Goal: Task Accomplishment & Management: Use online tool/utility

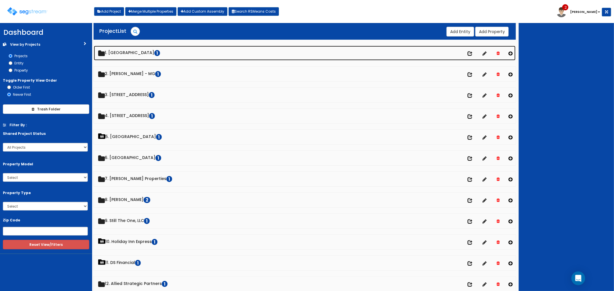
click at [139, 49] on link "1. [GEOGRAPHIC_DATA]" at bounding box center [305, 53] width 422 height 15
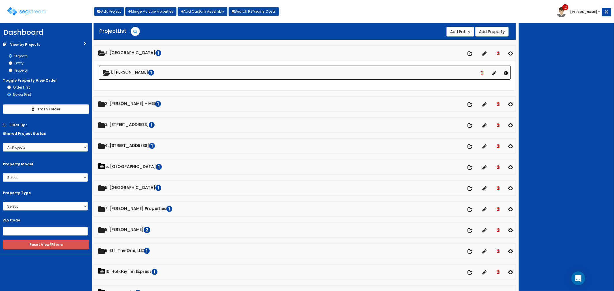
click at [130, 71] on link "1. [PERSON_NAME] 1" at bounding box center [304, 72] width 413 height 15
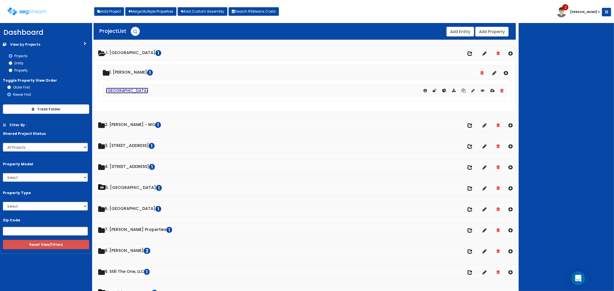
click at [127, 90] on link "[GEOGRAPHIC_DATA]" at bounding box center [127, 91] width 42 height 6
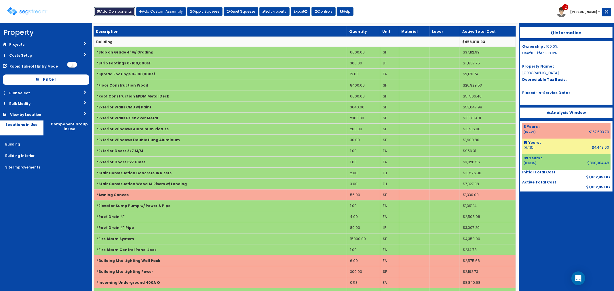
click at [132, 15] on button "Add Components" at bounding box center [114, 11] width 41 height 9
click at [0, 0] on div "× Add Components Add RS Means Components Add Custom Items Add Custom Assembly W…" at bounding box center [0, 0] width 0 height 0
select select "39Y"
select select "default"
select select "7"
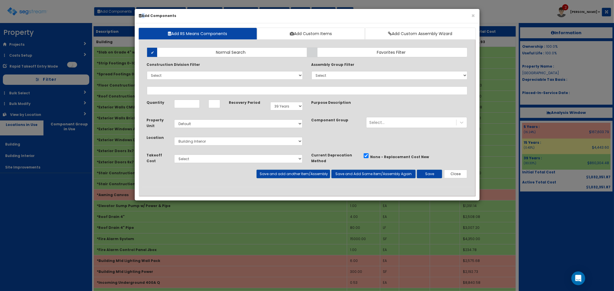
select select
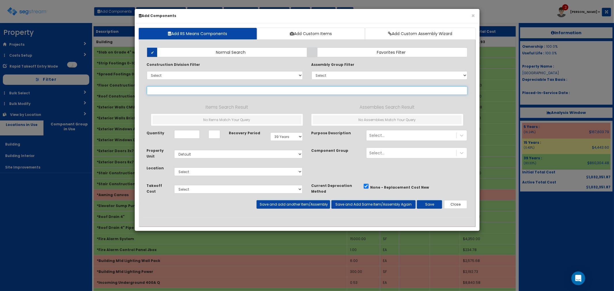
click at [268, 93] on input "text" at bounding box center [307, 90] width 321 height 9
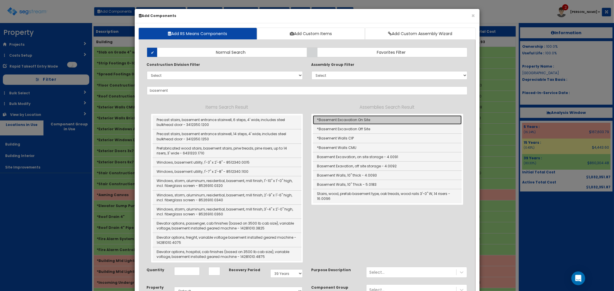
click at [352, 121] on link "*Basement Excavation On Site" at bounding box center [387, 119] width 149 height 9
type input "*Basement Excavation On Site"
type input "SF"
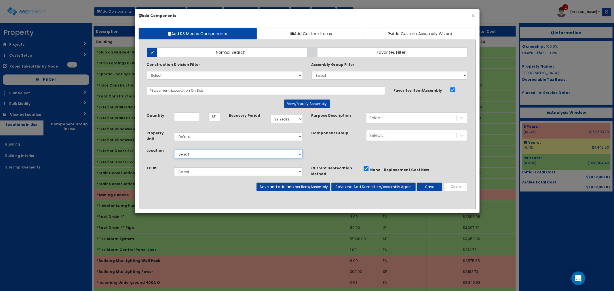
click at [177, 154] on select "Select Building Building Interior Site Improvements Add Additional Location" at bounding box center [238, 154] width 129 height 9
select select "6"
click at [174, 150] on select "Select Building Building Interior Site Improvements Add Additional Location" at bounding box center [238, 154] width 129 height 9
click at [186, 116] on input "Quantity" at bounding box center [187, 117] width 26 height 9
type input "6,600"
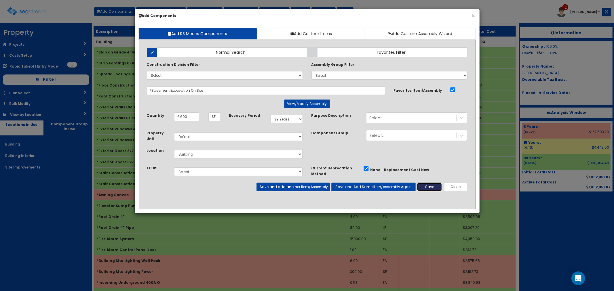
click at [428, 186] on button "Save" at bounding box center [429, 187] width 25 height 9
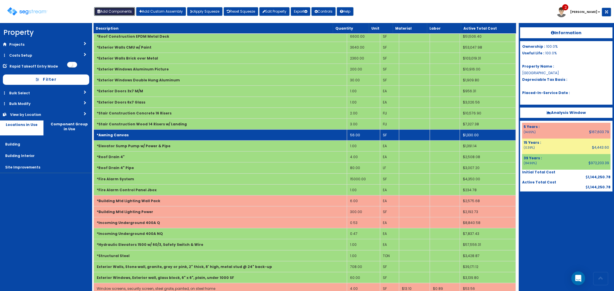
scroll to position [160, 0]
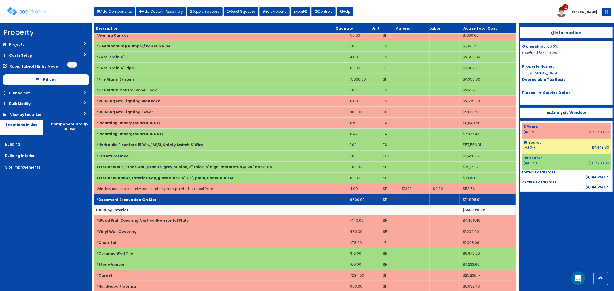
click at [195, 197] on td "*Basement Excavation On Site" at bounding box center [220, 200] width 253 height 11
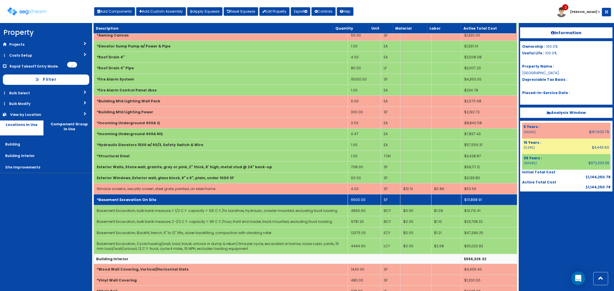
click at [157, 199] on td "*Basement Excavation On Site" at bounding box center [221, 200] width 254 height 11
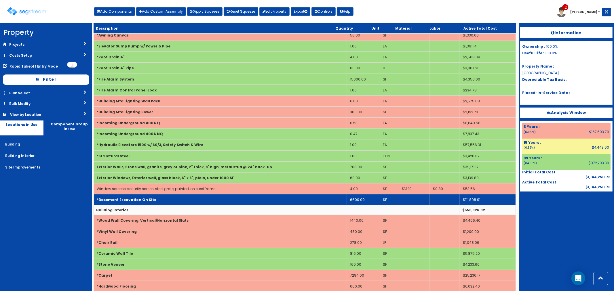
click at [157, 199] on td "*Basement Excavation On Site" at bounding box center [220, 200] width 253 height 11
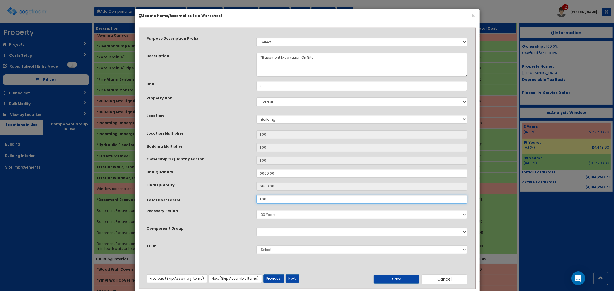
drag, startPoint x: 273, startPoint y: 200, endPoint x: 257, endPoint y: 200, distance: 15.3
click at [257, 200] on input "1.00" at bounding box center [362, 199] width 211 height 9
type input ".5"
click at [383, 280] on button "Save" at bounding box center [397, 279] width 46 height 9
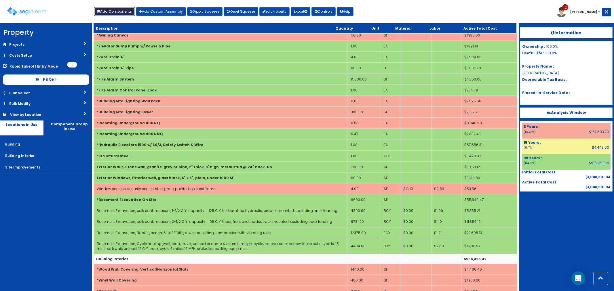
click at [118, 12] on button "Add Components" at bounding box center [114, 11] width 41 height 9
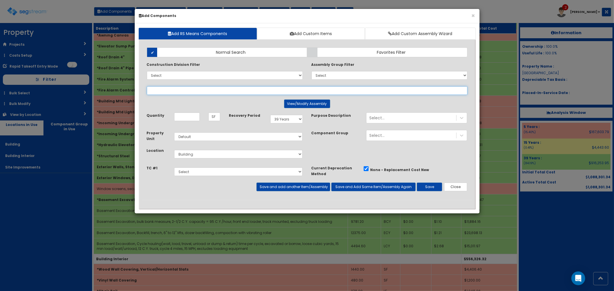
select select
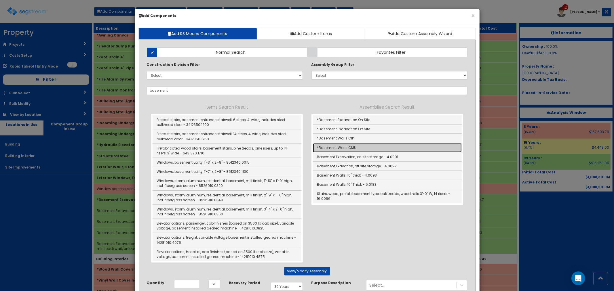
click at [347, 150] on link "*Basement Walls CMU" at bounding box center [387, 147] width 149 height 9
type input "*Basement Walls CMU"
type input "LF"
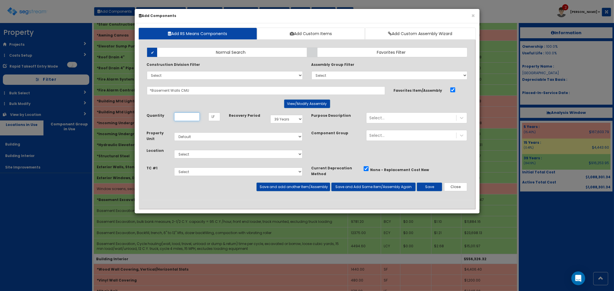
scroll to position [0, 0]
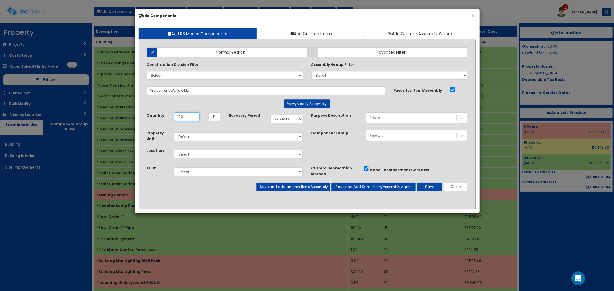
type input "150"
click at [208, 156] on select "Select Building Building Interior Site Improvements Add Additional Location" at bounding box center [238, 154] width 129 height 9
select select "7"
click at [174, 150] on select "Select Building Building Interior Site Improvements Add Additional Location" at bounding box center [238, 154] width 129 height 9
click at [429, 186] on button "Save" at bounding box center [429, 187] width 25 height 9
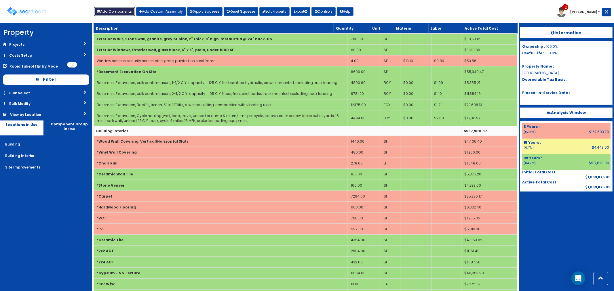
scroll to position [320, 0]
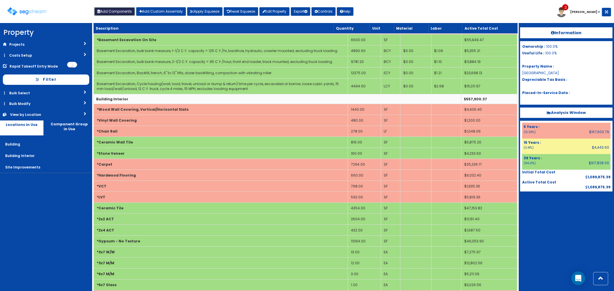
click at [108, 8] on button "Add Components" at bounding box center [114, 11] width 41 height 9
select select
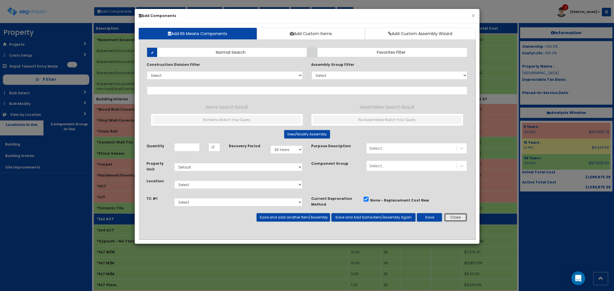
click at [457, 219] on button "Close" at bounding box center [455, 217] width 23 height 9
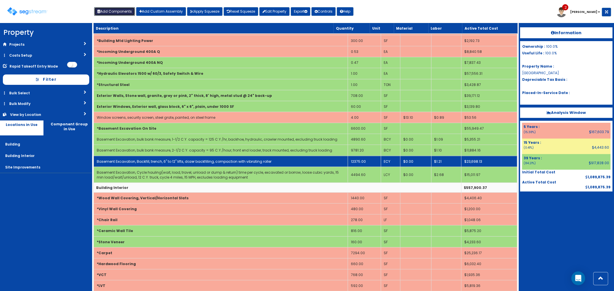
scroll to position [224, 0]
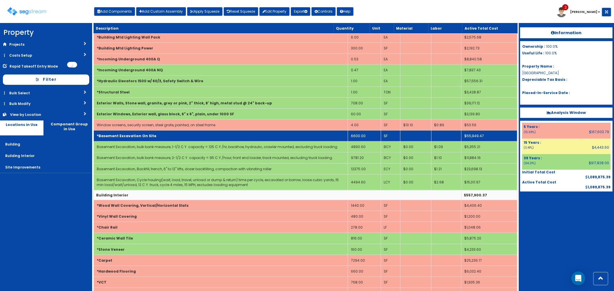
click at [160, 134] on td "*Basement Excavation On Site" at bounding box center [221, 136] width 254 height 11
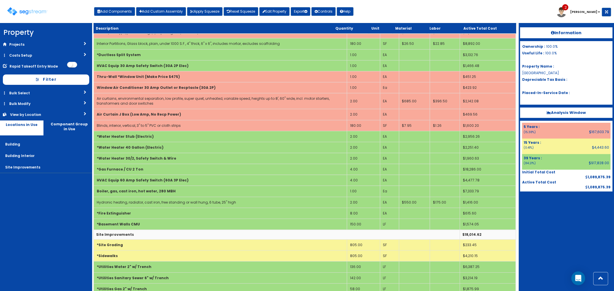
scroll to position [1216, 0]
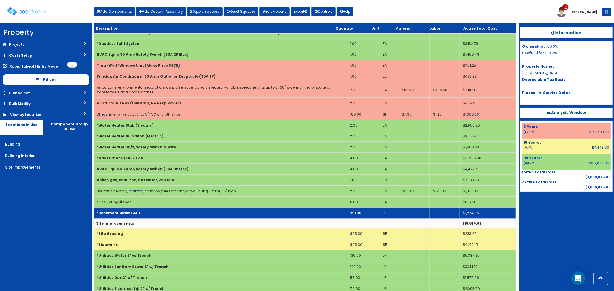
click at [188, 217] on td "*Basement Walls CMU" at bounding box center [220, 213] width 253 height 11
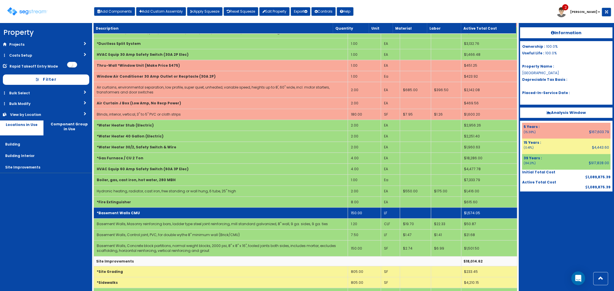
click at [188, 217] on td "*Basement Walls CMU" at bounding box center [221, 213] width 254 height 11
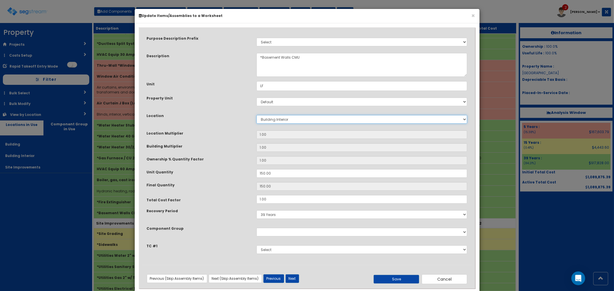
click at [272, 118] on select "Select Building Building Interior Site Improvements Add New Location" at bounding box center [362, 119] width 211 height 9
select select "6"
click at [257, 115] on select "Select Building Building Interior Site Improvements Add New Location" at bounding box center [362, 119] width 211 height 9
type input "1"
type input "150"
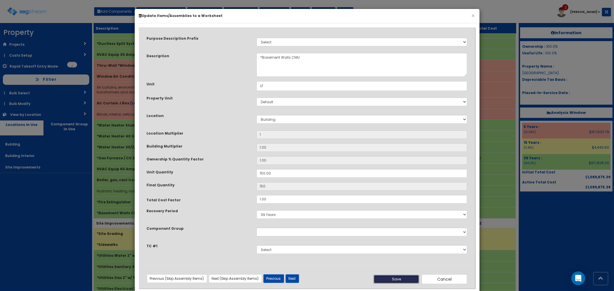
click at [387, 281] on button "Save" at bounding box center [397, 279] width 46 height 9
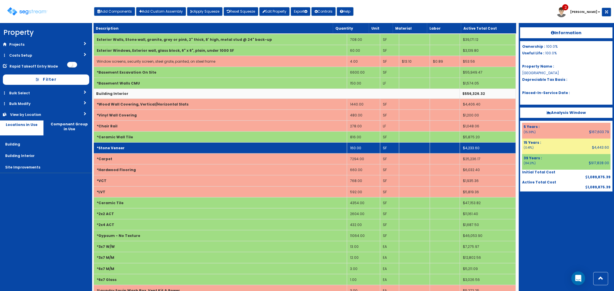
scroll to position [236, 0]
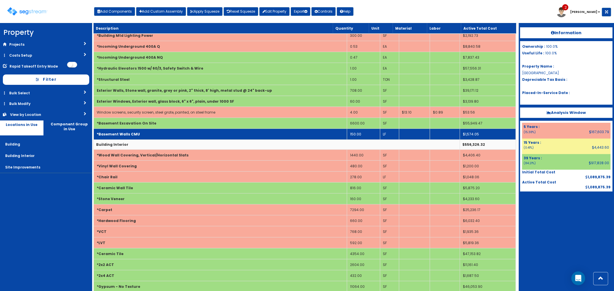
click at [155, 136] on td "*Basement Walls CMU" at bounding box center [220, 134] width 253 height 11
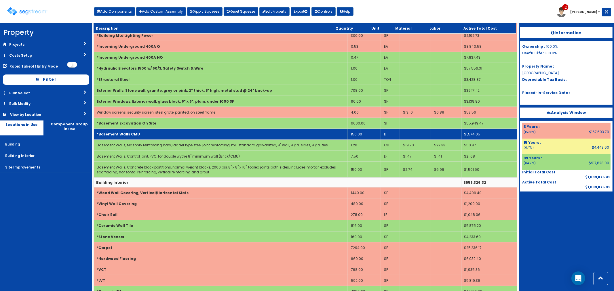
click at [362, 135] on td "150.00" at bounding box center [364, 134] width 33 height 11
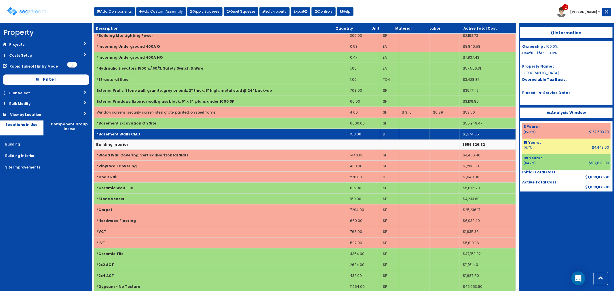
click at [364, 133] on td "150.00" at bounding box center [363, 134] width 33 height 11
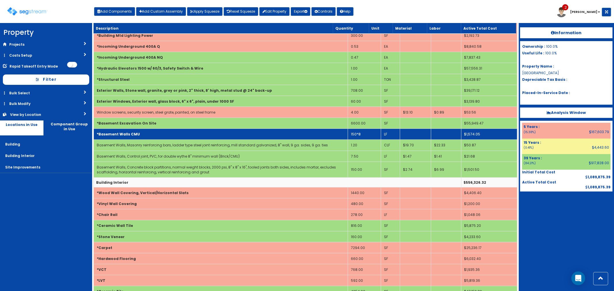
click at [362, 134] on td "150*8" at bounding box center [364, 134] width 33 height 11
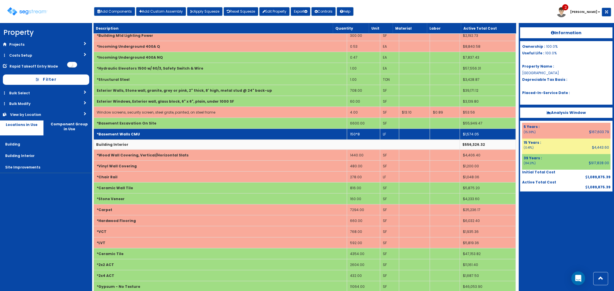
click at [363, 134] on td "150*8" at bounding box center [363, 134] width 33 height 11
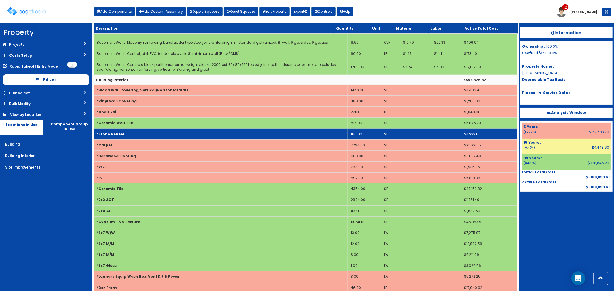
scroll to position [364, 0]
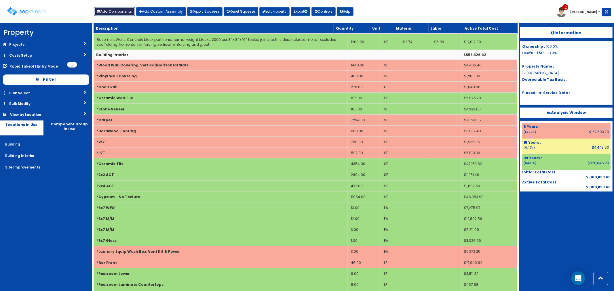
click at [110, 10] on button "Add Components" at bounding box center [114, 11] width 41 height 9
select select "7"
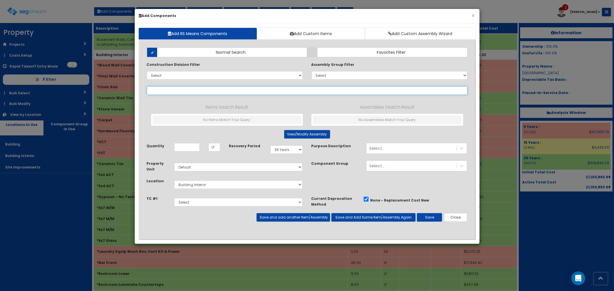
type input "c"
select select
type input "carpet pad"
click at [281, 149] on select "Select 5 Years 7 Years 9 Years 10 Years 15 Years 15 Year QLI 15 Year QRP 15 Yea…" at bounding box center [286, 149] width 33 height 9
click at [270, 146] on select "Select 5 Years 7 Years 9 Years 10 Years 15 Years 15 Year QLI 15 Year QRP 15 Yea…" at bounding box center [286, 149] width 33 height 9
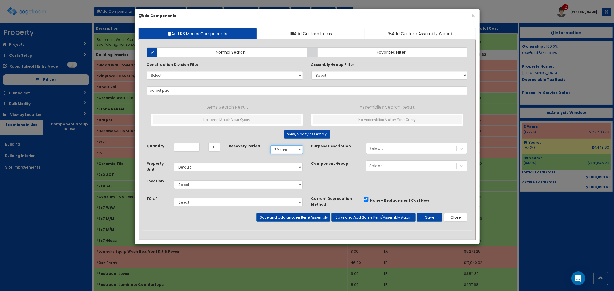
click at [284, 148] on select "Select 5 Years 7 Years 9 Years 10 Years 15 Years 15 Year QLI 15 Year QRP 15 Yea…" at bounding box center [286, 149] width 33 height 9
select select "5Y"
click at [270, 146] on select "Select 5 Years 7 Years 9 Years 10 Years 15 Years 15 Year QLI 15 Year QRP 15 Yea…" at bounding box center [286, 149] width 33 height 9
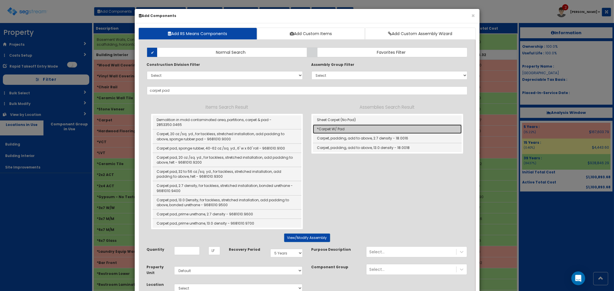
click at [340, 130] on link "*Carpet W/ Pad" at bounding box center [387, 129] width 149 height 9
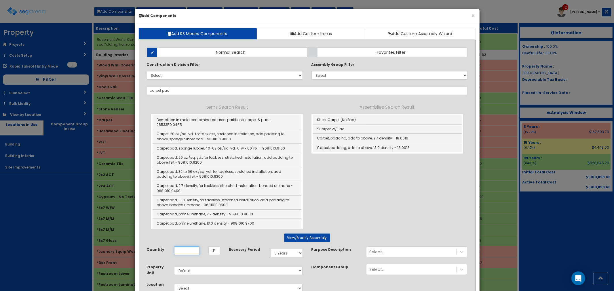
type input "*Carpet W/ Pad"
type input "SF"
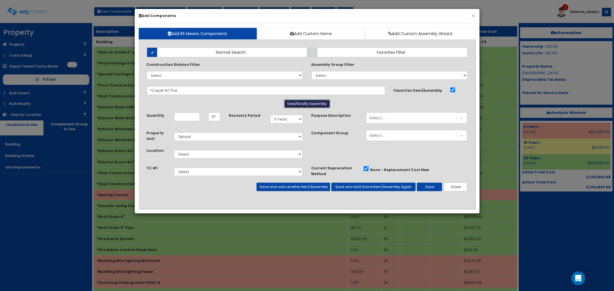
click at [303, 104] on button "View/Modify Assembly" at bounding box center [307, 104] width 46 height 9
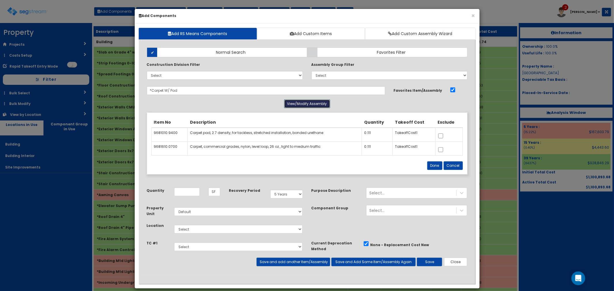
click at [303, 104] on button "View/Modify Assembly" at bounding box center [307, 104] width 46 height 9
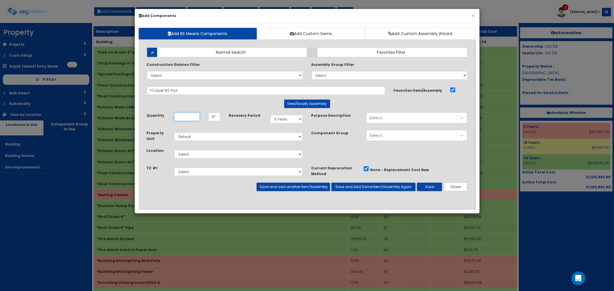
click at [177, 116] on input "Unit Quantity" at bounding box center [187, 117] width 26 height 9
type input "7,294"
click at [300, 107] on button "View/Modify Assembly" at bounding box center [307, 104] width 46 height 9
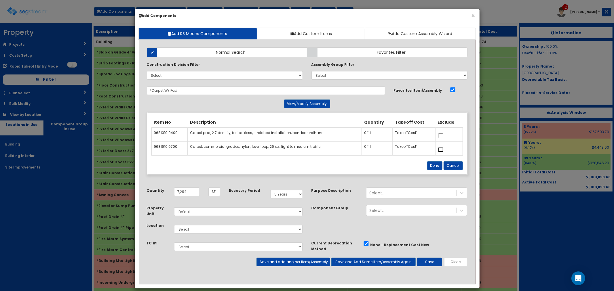
click at [441, 150] on input "checkbox" at bounding box center [441, 149] width 6 height 5
checkbox input "true"
click at [435, 167] on button "Done" at bounding box center [434, 166] width 15 height 9
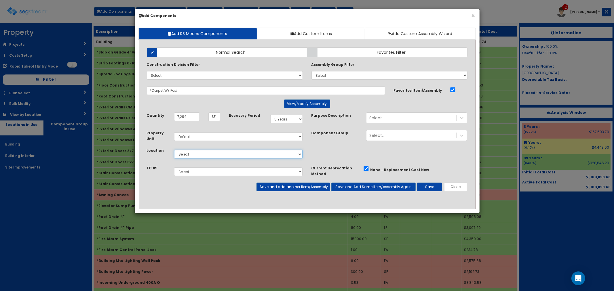
click at [192, 155] on select "Select Building Building Interior Site Improvements Add Additional Location" at bounding box center [238, 154] width 129 height 9
select select "7"
click at [174, 150] on select "Select Building Building Interior Site Improvements Add Additional Location" at bounding box center [238, 154] width 129 height 9
click at [432, 184] on button "Save" at bounding box center [429, 187] width 25 height 9
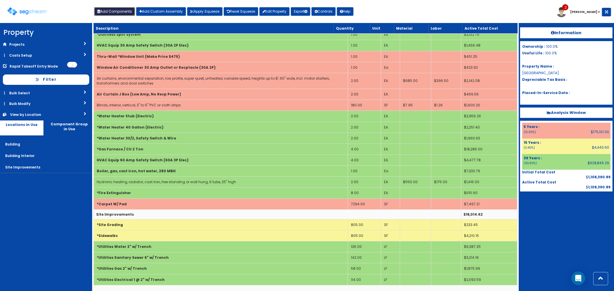
scroll to position [1277, 0]
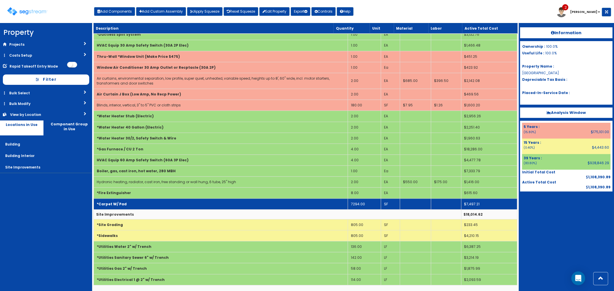
click at [273, 206] on td "*Carpet W/ Pad" at bounding box center [221, 204] width 254 height 11
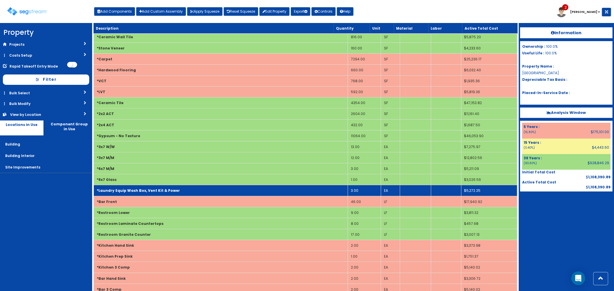
scroll to position [413, 0]
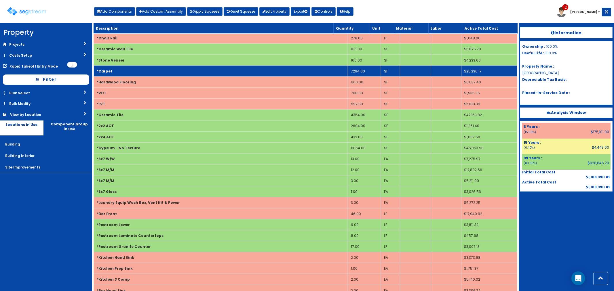
click at [303, 68] on td "*Carpet" at bounding box center [221, 71] width 254 height 11
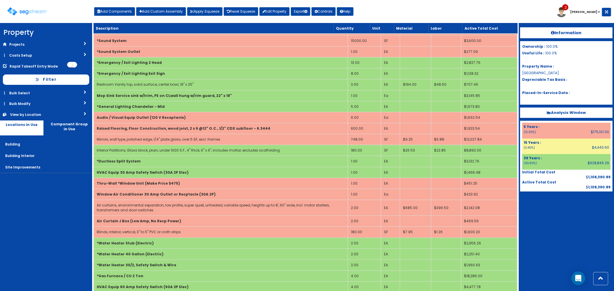
scroll to position [1181, 0]
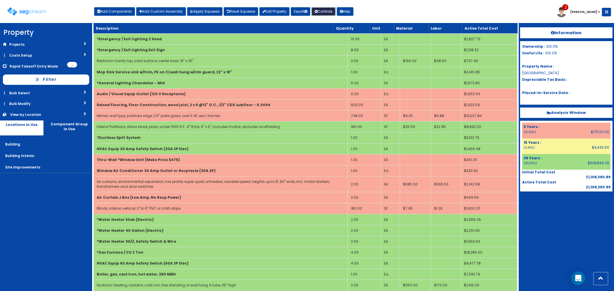
click at [332, 12] on button "Controls" at bounding box center [324, 11] width 24 height 9
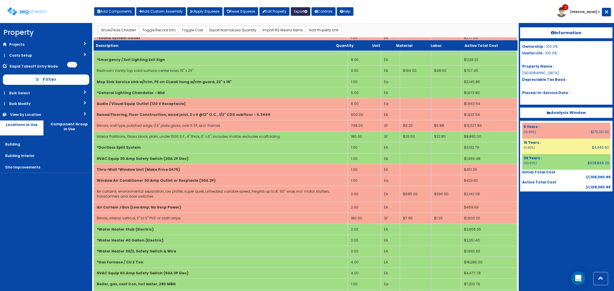
click at [302, 8] on button "Export" at bounding box center [301, 11] width 20 height 9
click at [327, 26] on link "Engineering Report(xlsx)" at bounding box center [319, 24] width 57 height 12
click at [564, 110] on b "Analysis Window" at bounding box center [566, 112] width 39 height 5
